Goal: Transaction & Acquisition: Download file/media

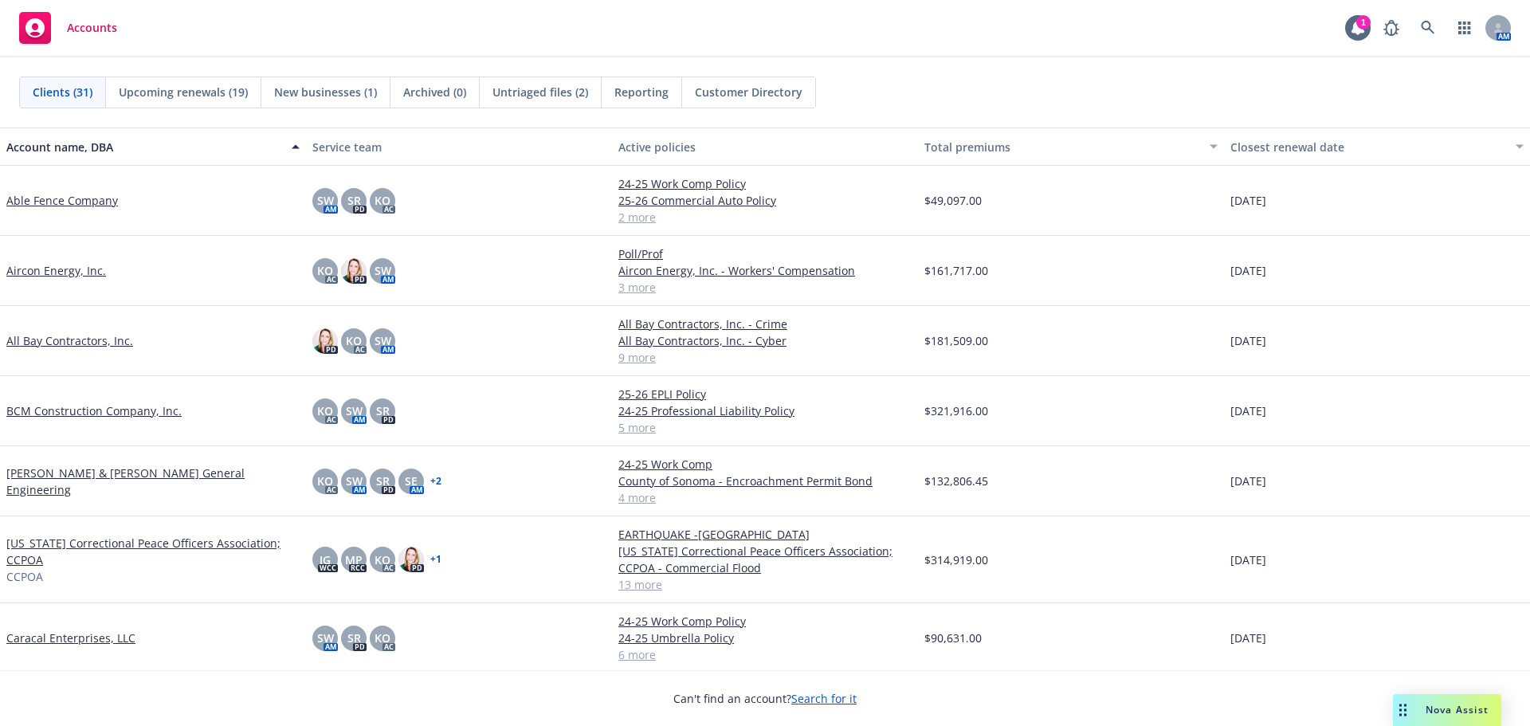
click at [60, 482] on link "[PERSON_NAME] & [PERSON_NAME] General Engineering" at bounding box center [152, 480] width 293 height 33
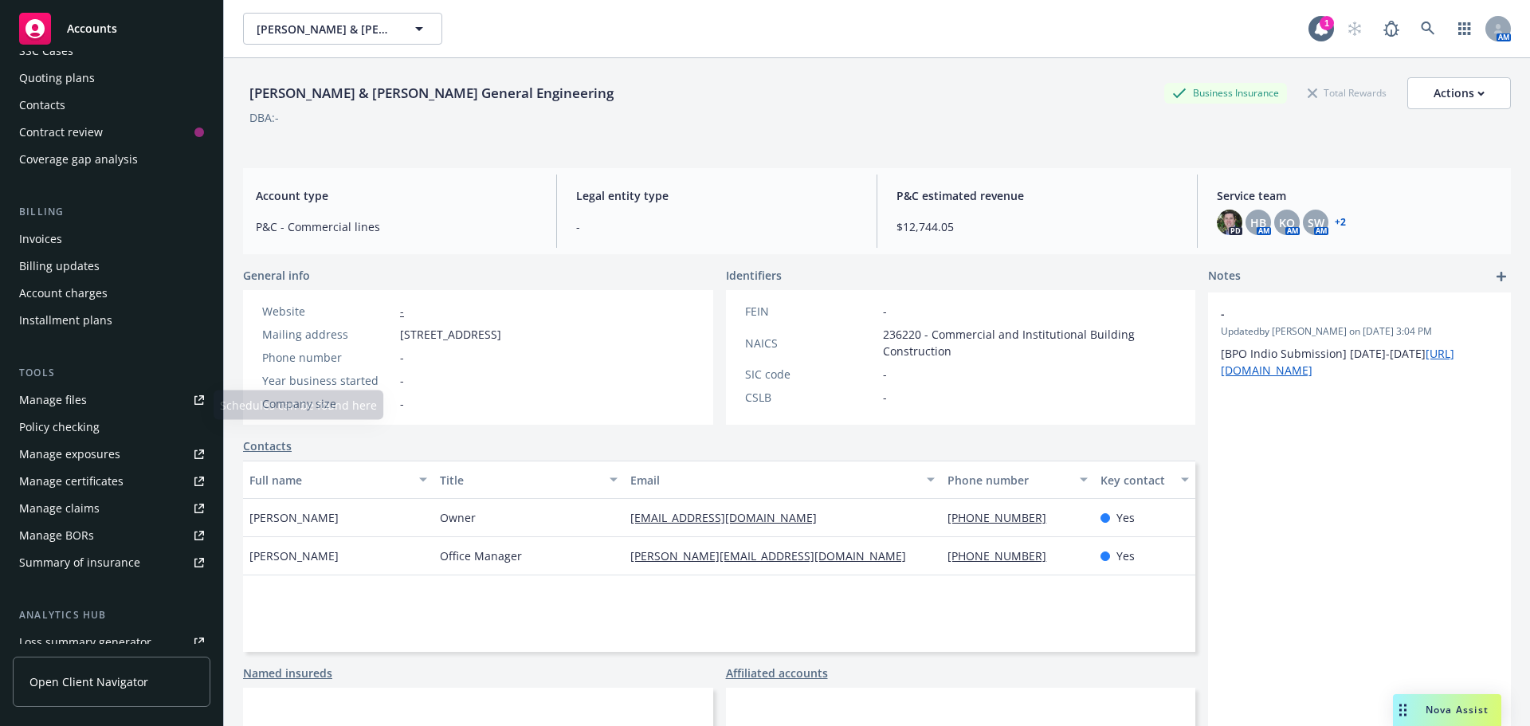
scroll to position [239, 0]
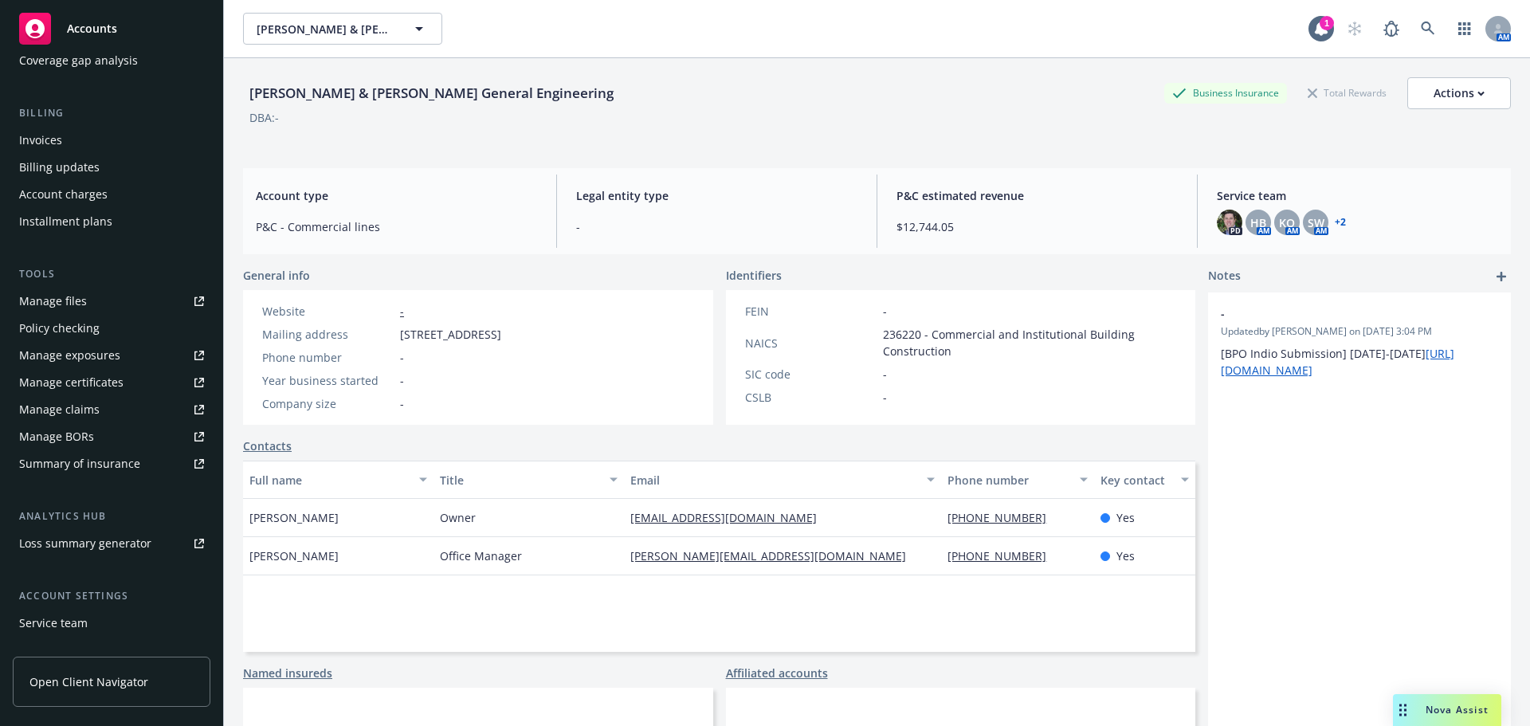
click at [61, 390] on div "Manage certificates" at bounding box center [71, 382] width 104 height 25
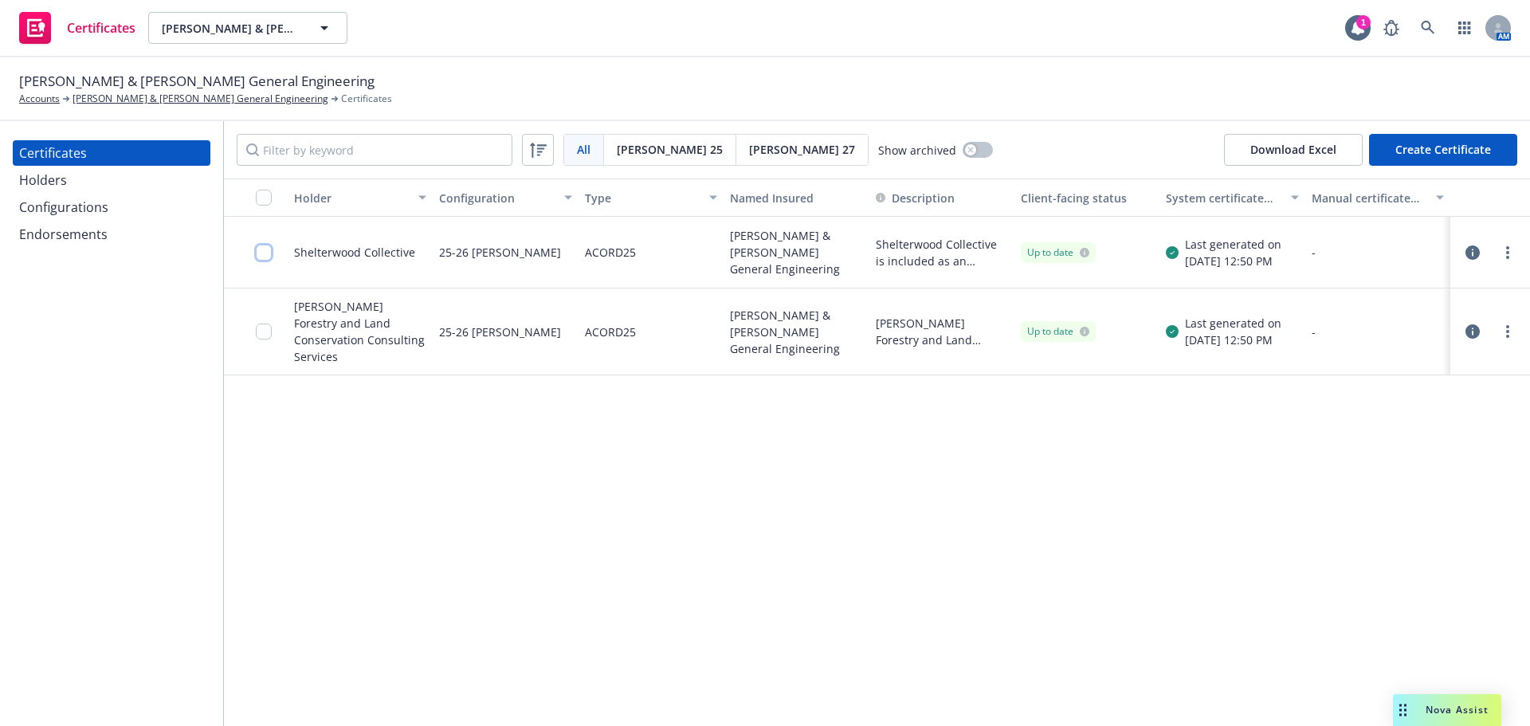
click at [261, 252] on input "checkbox" at bounding box center [264, 253] width 16 height 16
click at [1506, 253] on icon "more" at bounding box center [1507, 252] width 3 height 13
click at [1475, 251] on icon "button" at bounding box center [1472, 252] width 14 height 14
click at [616, 687] on div "Download certificate" at bounding box center [673, 690] width 120 height 30
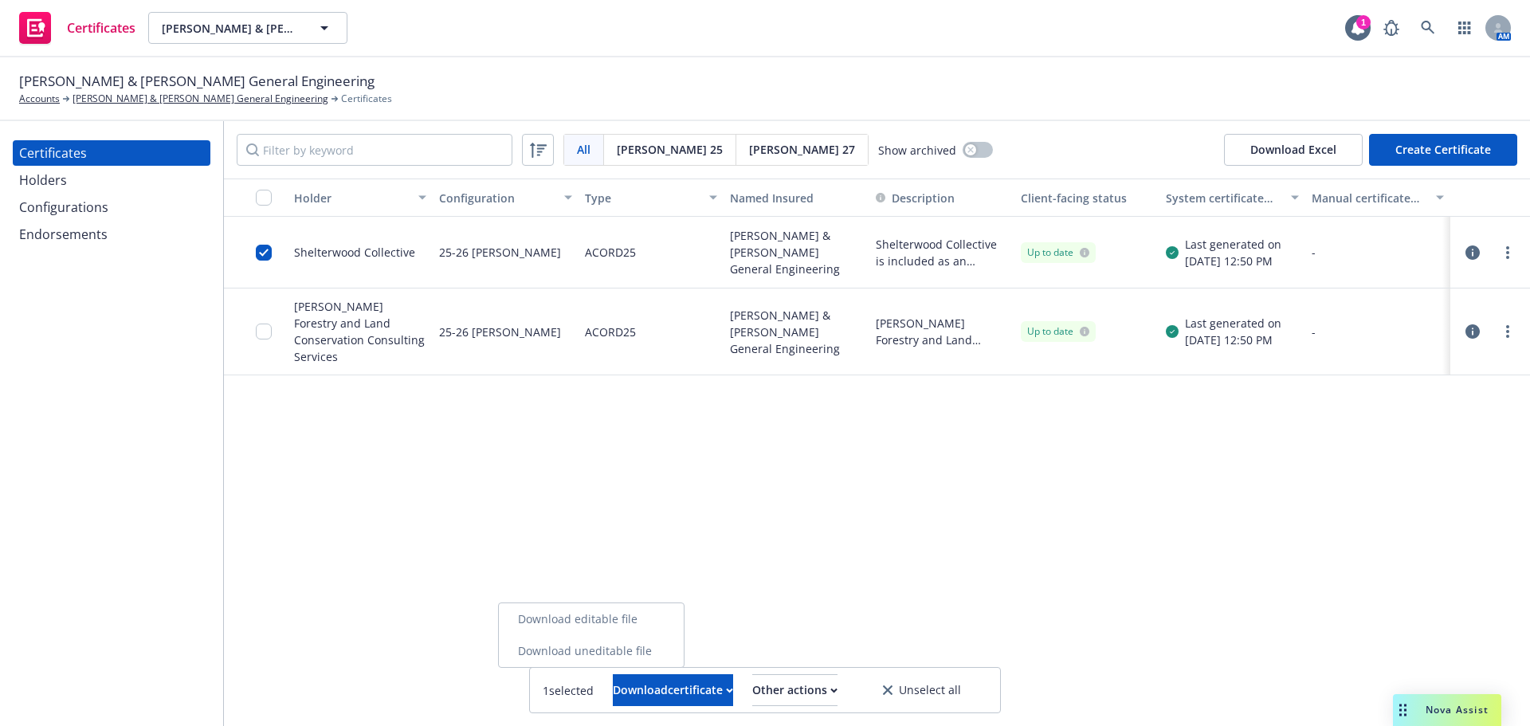
click at [643, 655] on link "Download uneditable file" at bounding box center [591, 651] width 185 height 32
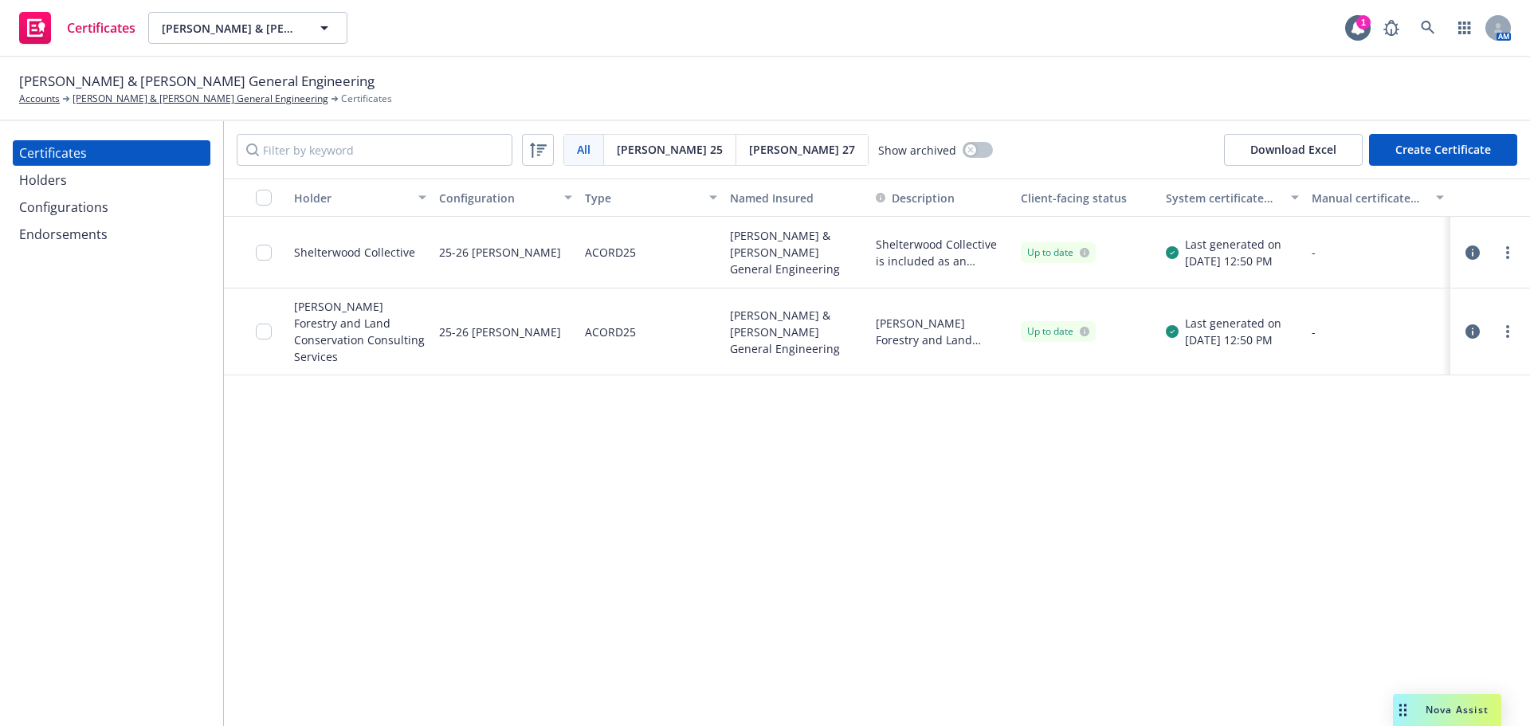
click at [1474, 324] on icon "button" at bounding box center [1472, 331] width 14 height 14
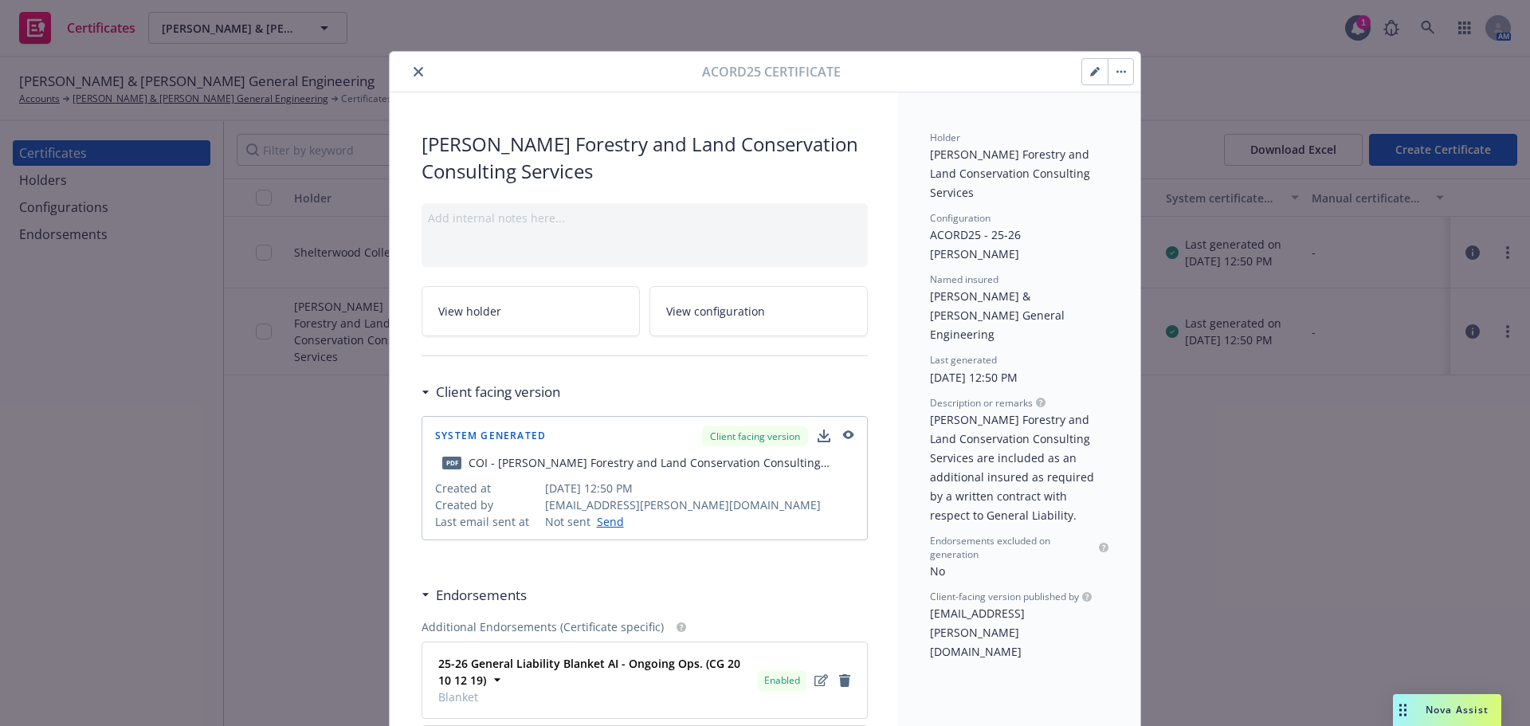
click at [417, 69] on icon "close" at bounding box center [418, 72] width 10 height 10
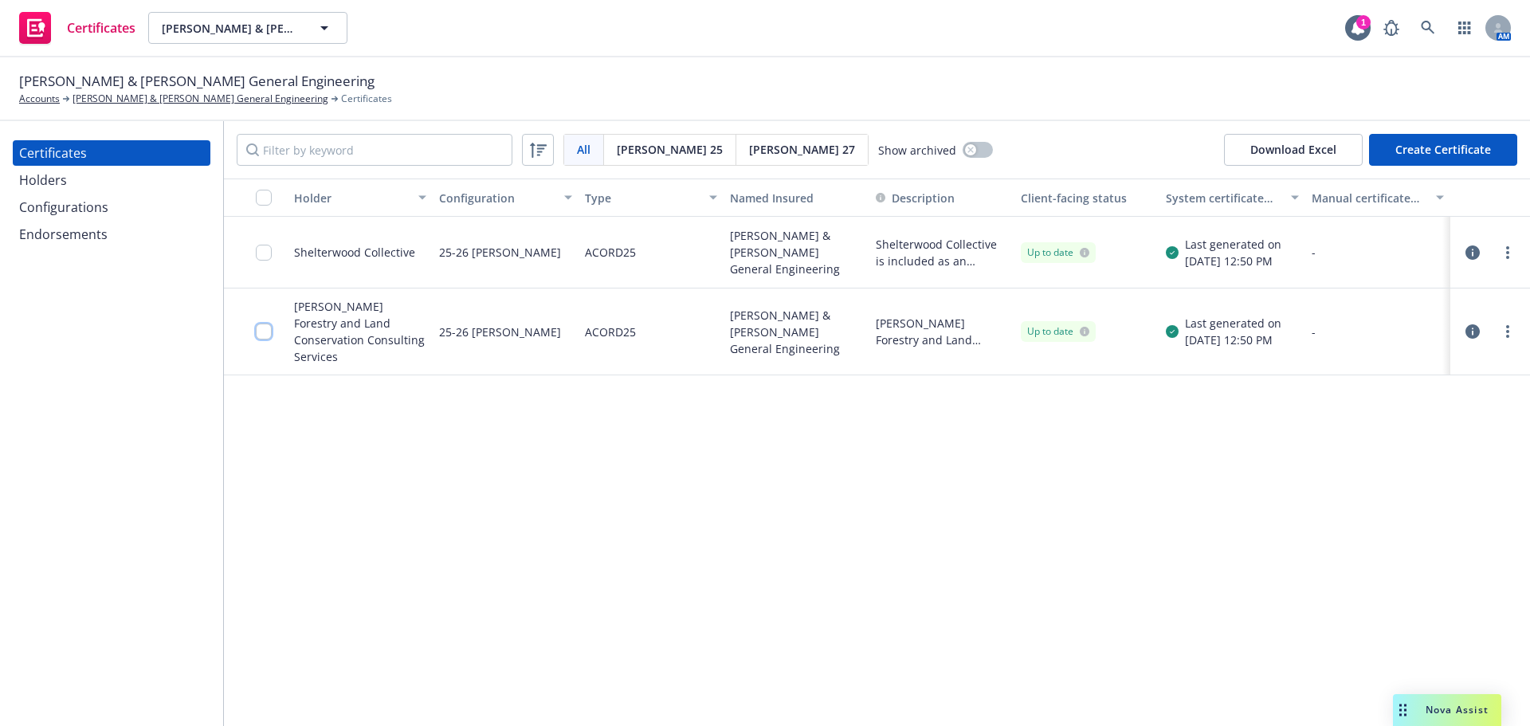
click at [264, 327] on input "checkbox" at bounding box center [264, 331] width 16 height 16
click at [653, 698] on div "Download certificate" at bounding box center [673, 690] width 120 height 30
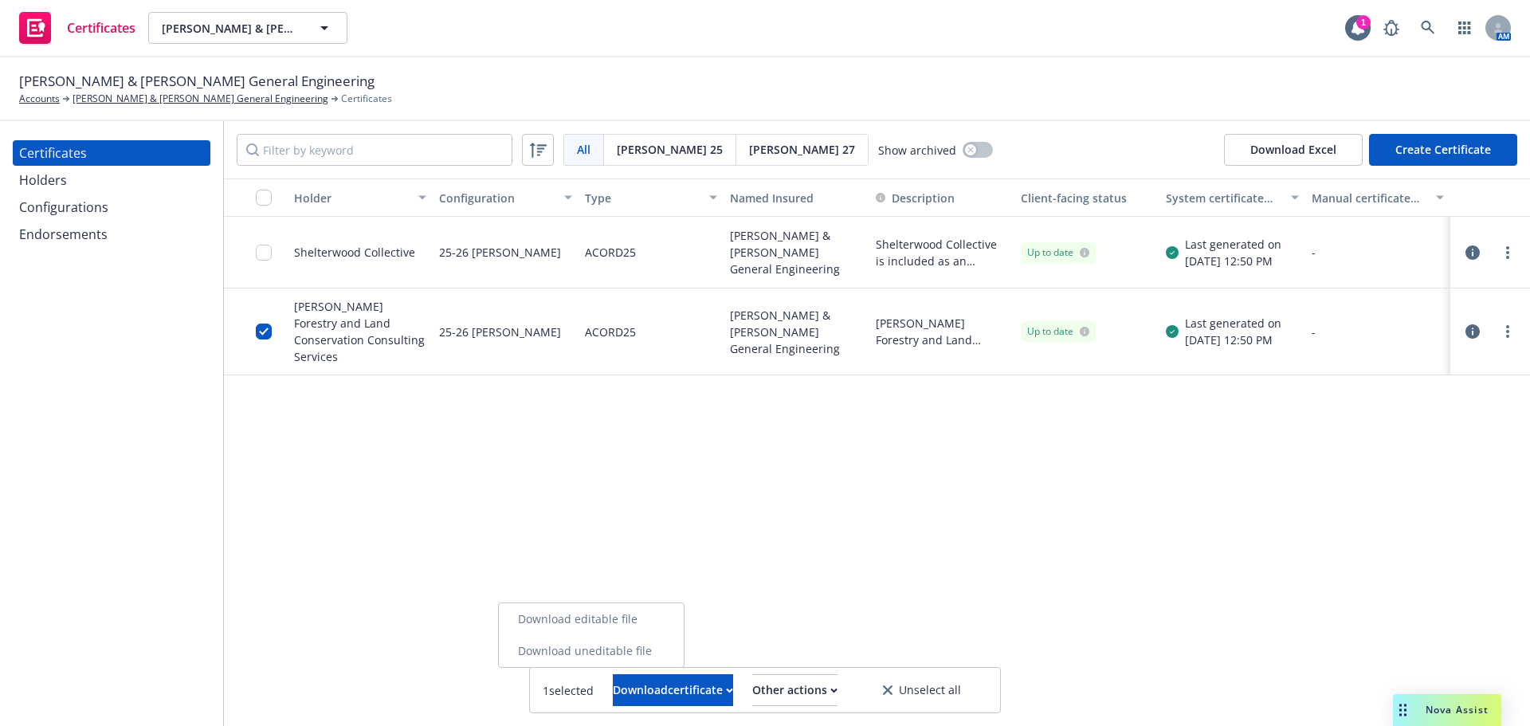
click at [650, 652] on link "Download uneditable file" at bounding box center [591, 651] width 185 height 32
